Goal: Task Accomplishment & Management: Manage account settings

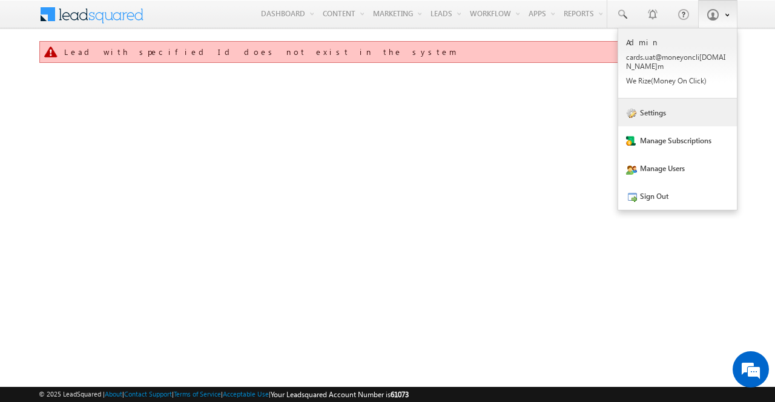
click at [657, 110] on link "Settings" at bounding box center [677, 113] width 119 height 28
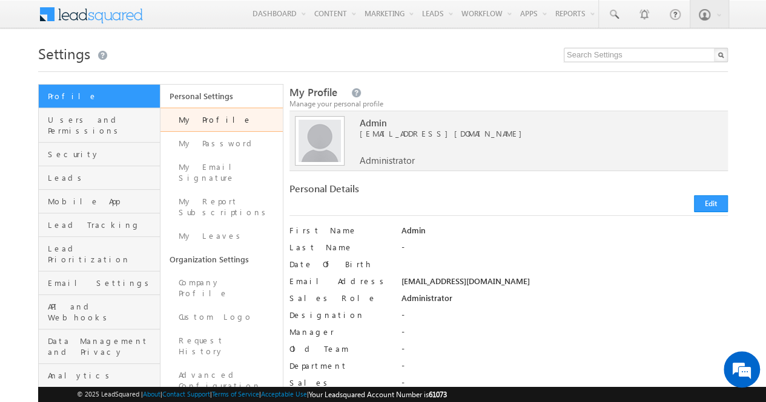
click at [70, 156] on div "Manage Security of your account" at bounding box center [134, 166] width 161 height 24
click at [70, 166] on link "Leads" at bounding box center [99, 178] width 121 height 24
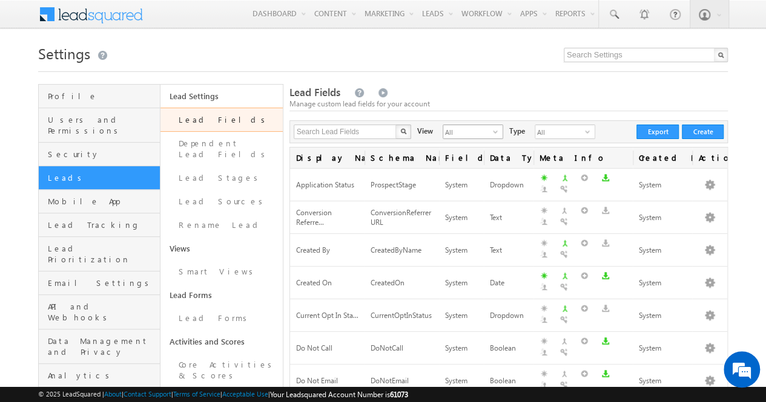
click at [451, 136] on span "All" at bounding box center [468, 131] width 50 height 13
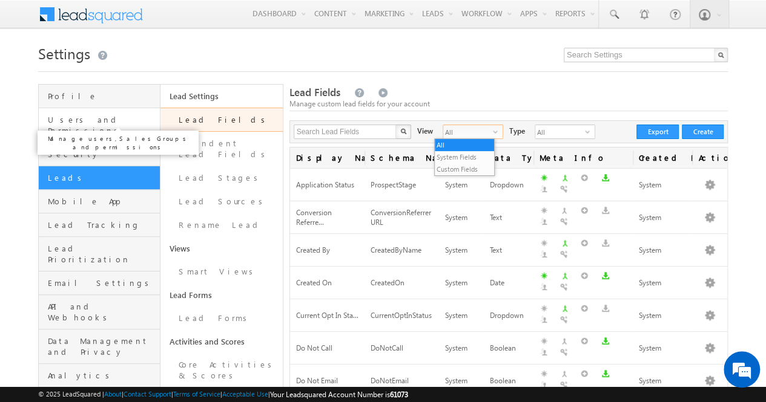
click at [96, 118] on span "Users and Permissions" at bounding box center [102, 125] width 109 height 22
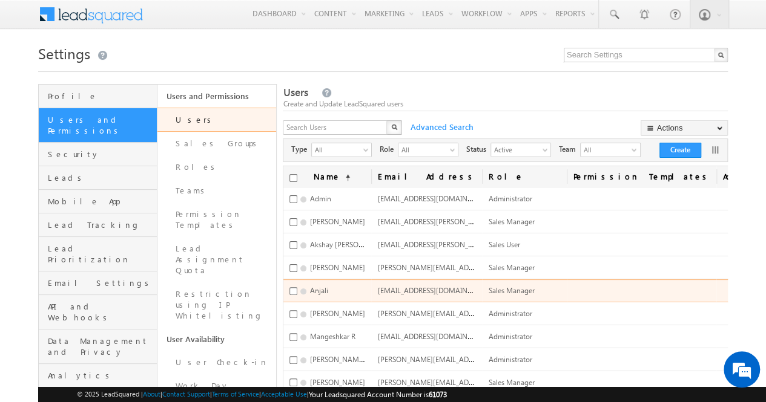
scroll to position [192, 0]
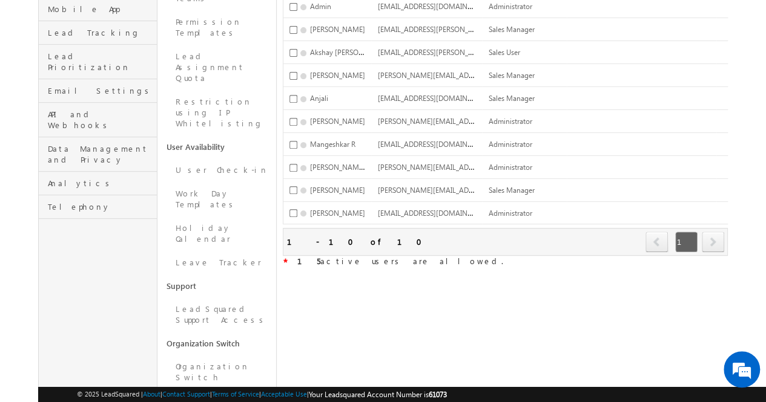
click at [711, 234] on span "next" at bounding box center [712, 242] width 22 height 21
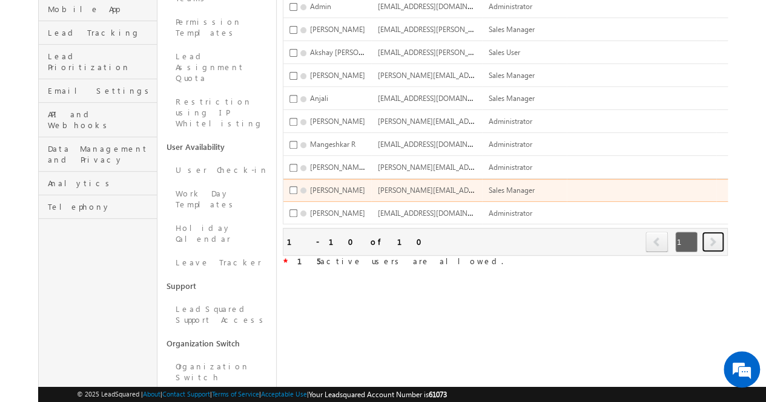
scroll to position [0, 0]
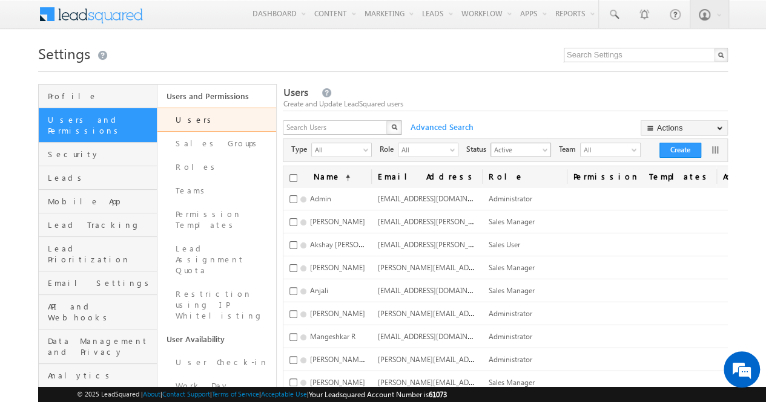
click at [524, 154] on span "Active" at bounding box center [516, 149] width 50 height 12
click at [517, 183] on li "Inactive" at bounding box center [527, 188] width 59 height 12
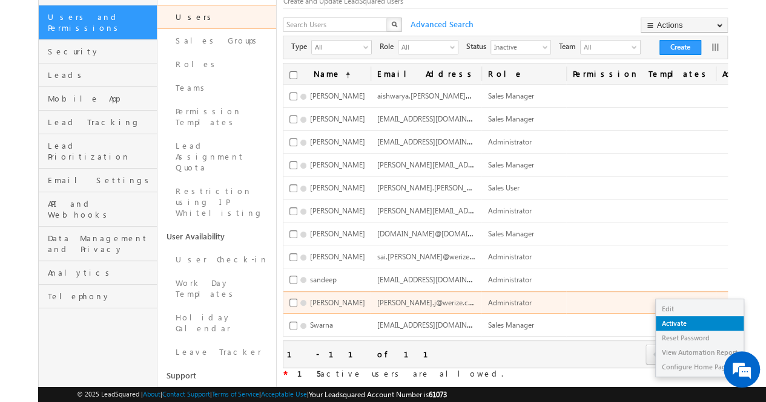
click at [682, 323] on link "Activate" at bounding box center [699, 324] width 88 height 15
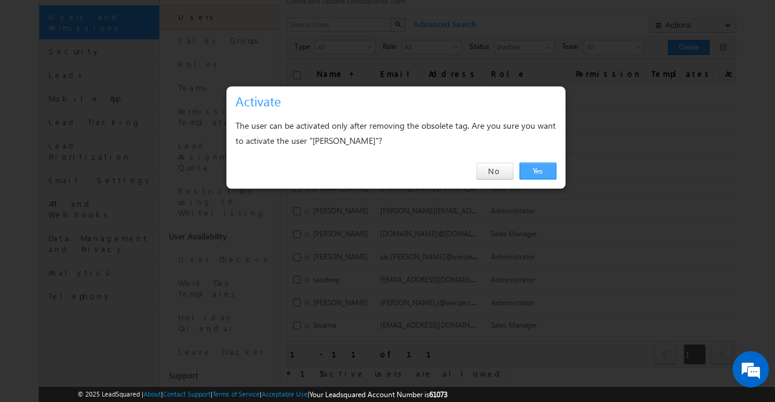
click at [539, 168] on link "Yes" at bounding box center [537, 171] width 37 height 17
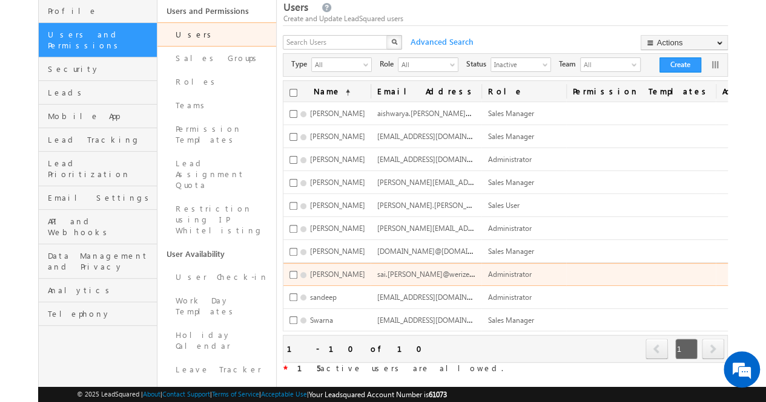
scroll to position [85, 0]
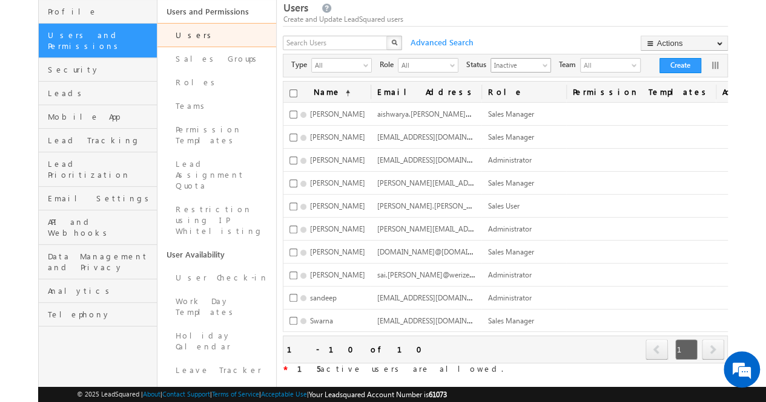
click at [513, 70] on span "Inactive" at bounding box center [516, 65] width 50 height 12
click at [513, 87] on li "Active" at bounding box center [527, 91] width 59 height 12
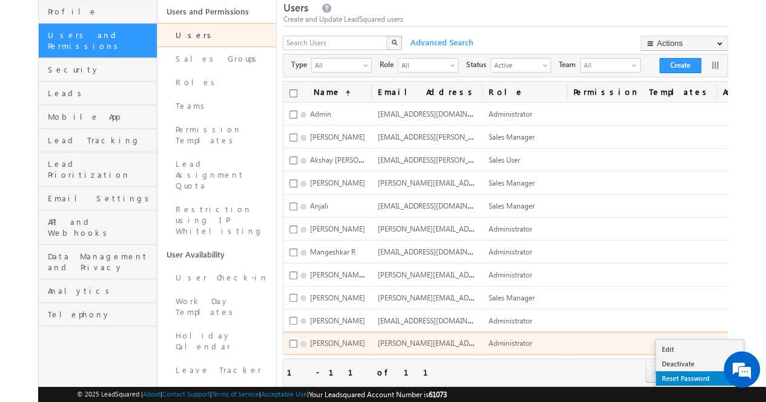
click at [677, 376] on link "Reset Password" at bounding box center [699, 379] width 88 height 15
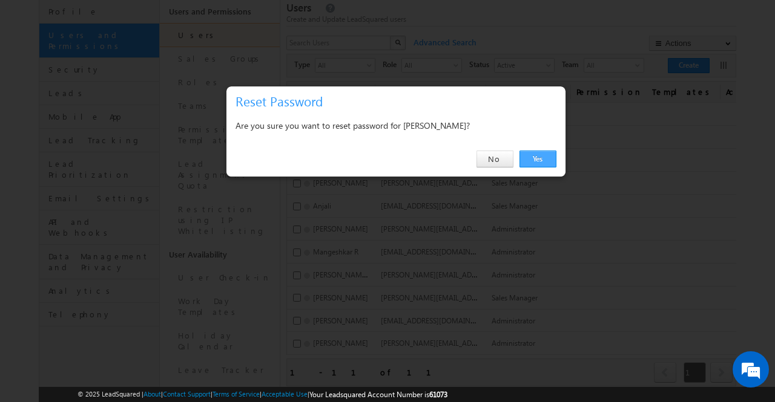
click at [536, 163] on link "Yes" at bounding box center [537, 159] width 37 height 17
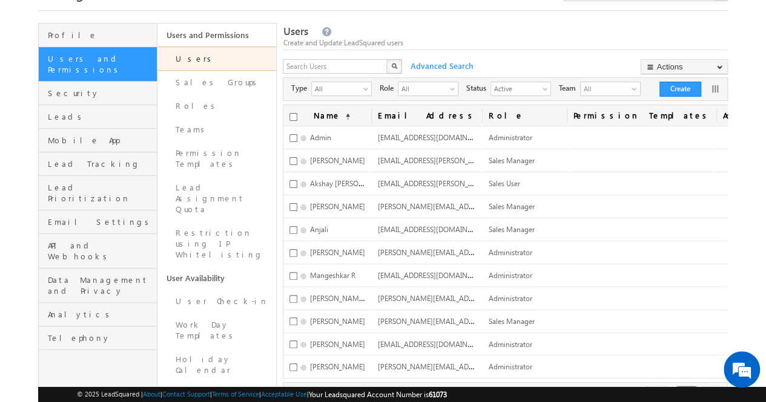
scroll to position [0, 0]
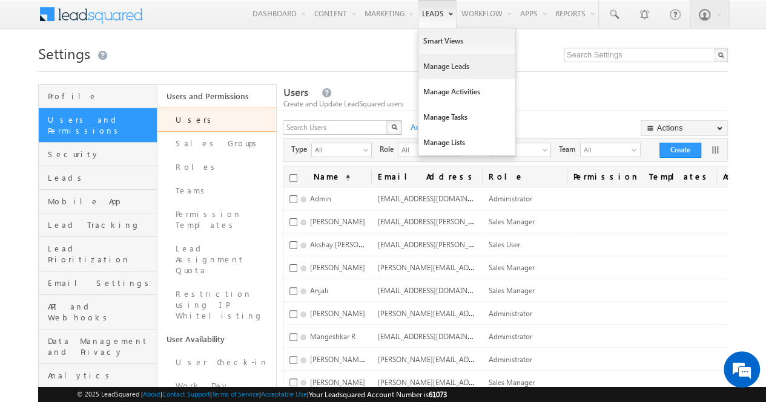
click at [431, 61] on link "Manage Leads" at bounding box center [466, 66] width 97 height 25
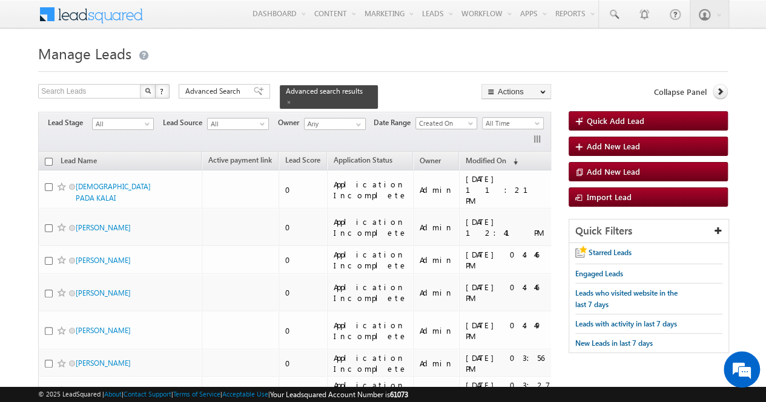
click at [224, 56] on h1 "Manage Leads" at bounding box center [382, 53] width 689 height 24
click at [292, 99] on span at bounding box center [289, 102] width 6 height 6
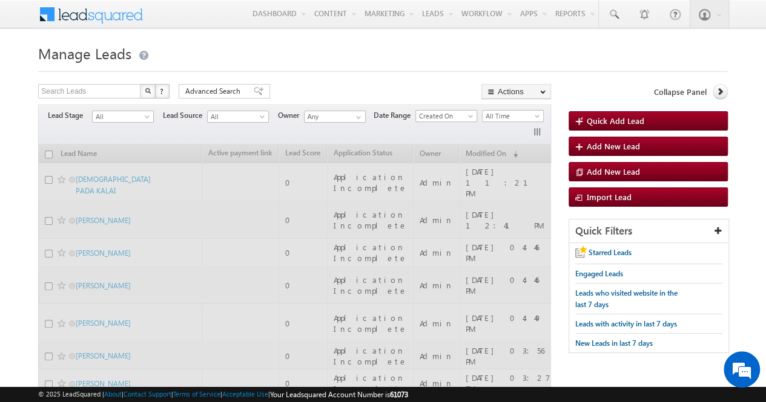
click at [417, 59] on h1 "Manage Leads" at bounding box center [382, 53] width 689 height 24
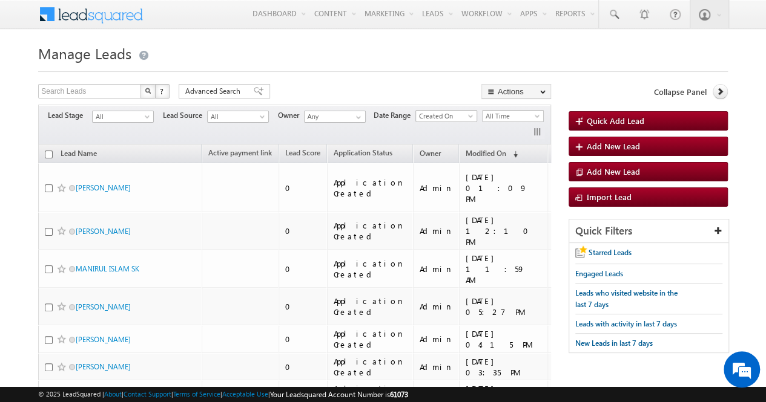
click at [417, 59] on h1 "Manage Leads" at bounding box center [382, 53] width 689 height 24
click at [333, 61] on h1 "Manage Leads" at bounding box center [382, 53] width 689 height 24
